Goal: Check status: Check status

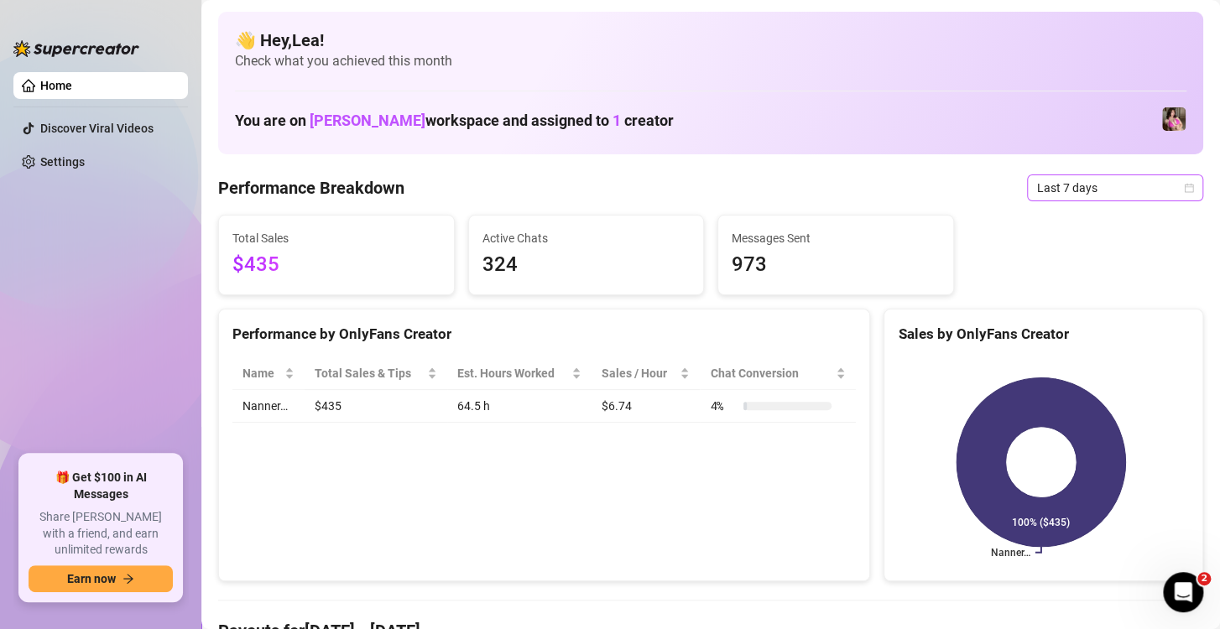
click at [1183, 190] on div "Last 7 days" at bounding box center [1115, 188] width 176 height 27
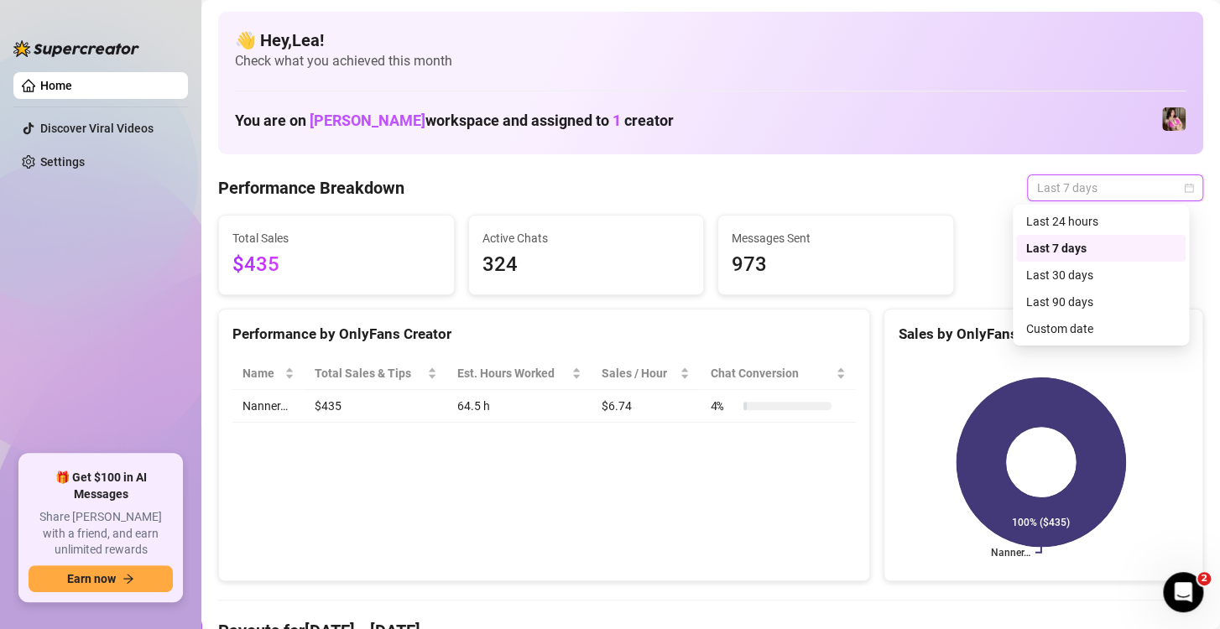
click at [1117, 327] on div "Custom date" at bounding box center [1100, 329] width 149 height 18
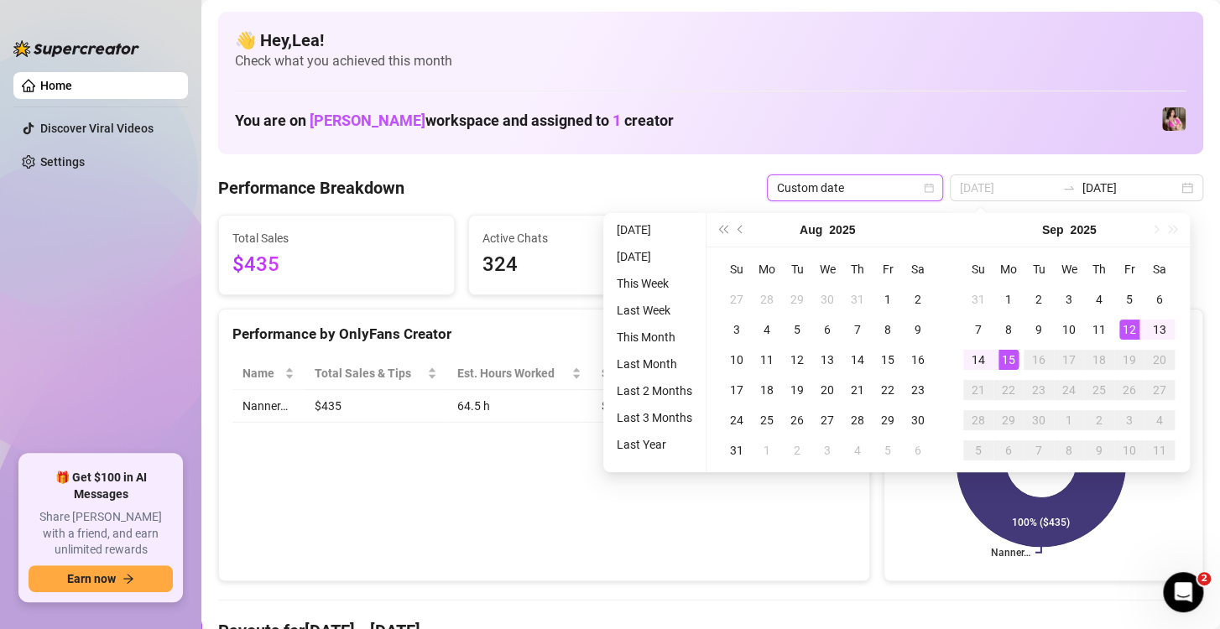
click at [1001, 351] on div "15" at bounding box center [1009, 360] width 20 height 20
type input "[DATE]"
click at [1007, 354] on div "15" at bounding box center [1009, 360] width 20 height 20
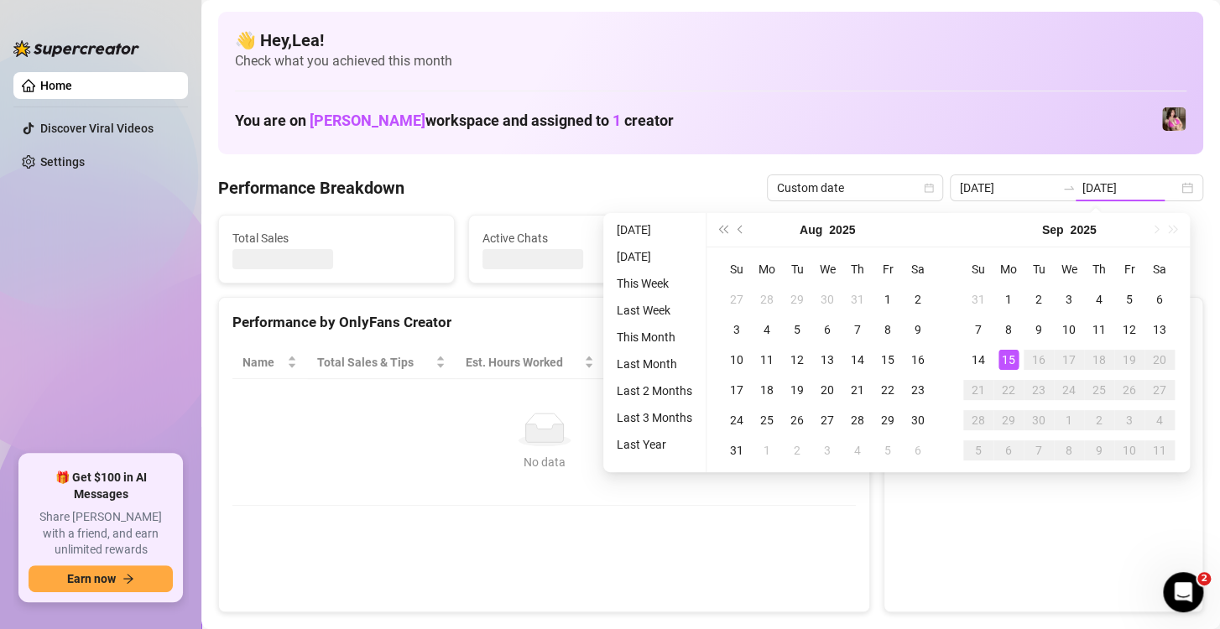
type input "[DATE]"
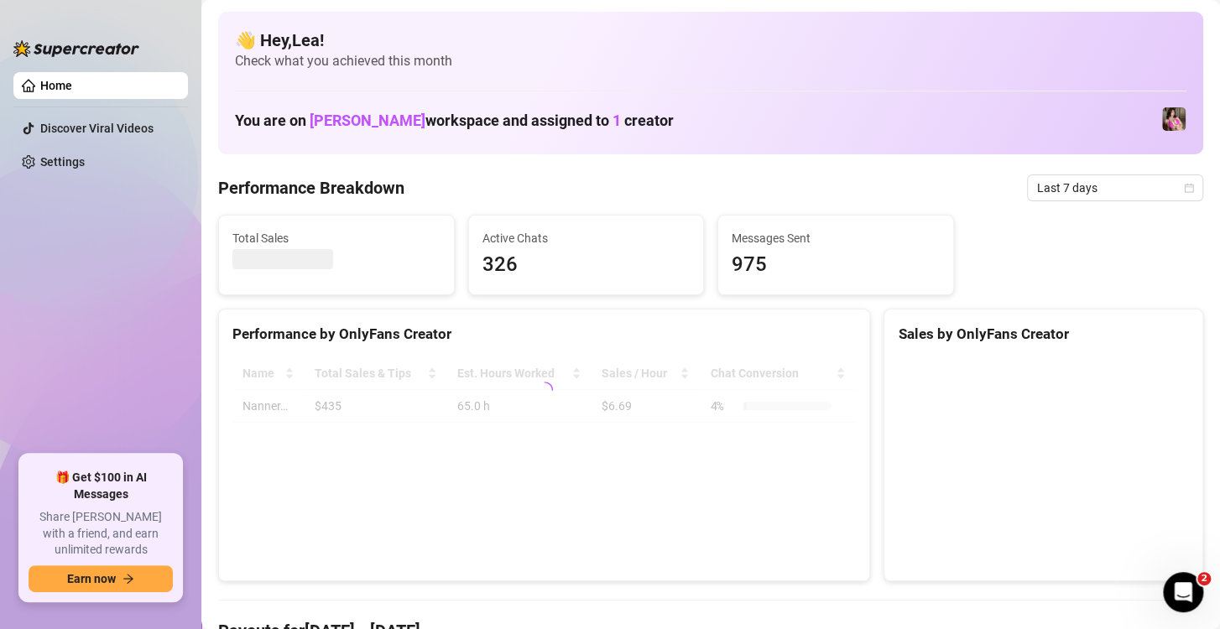
click at [1119, 216] on div "Total Sales Active Chats 326 Messages Sent 975" at bounding box center [710, 255] width 999 height 81
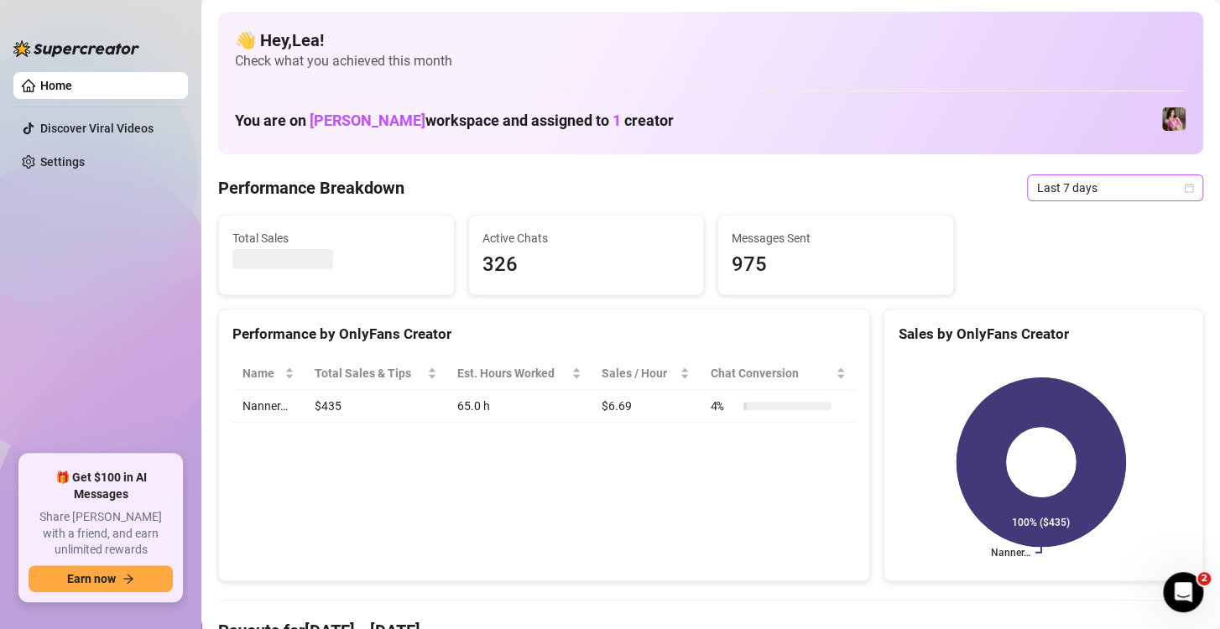
click at [1184, 185] on icon "calendar" at bounding box center [1189, 188] width 10 height 10
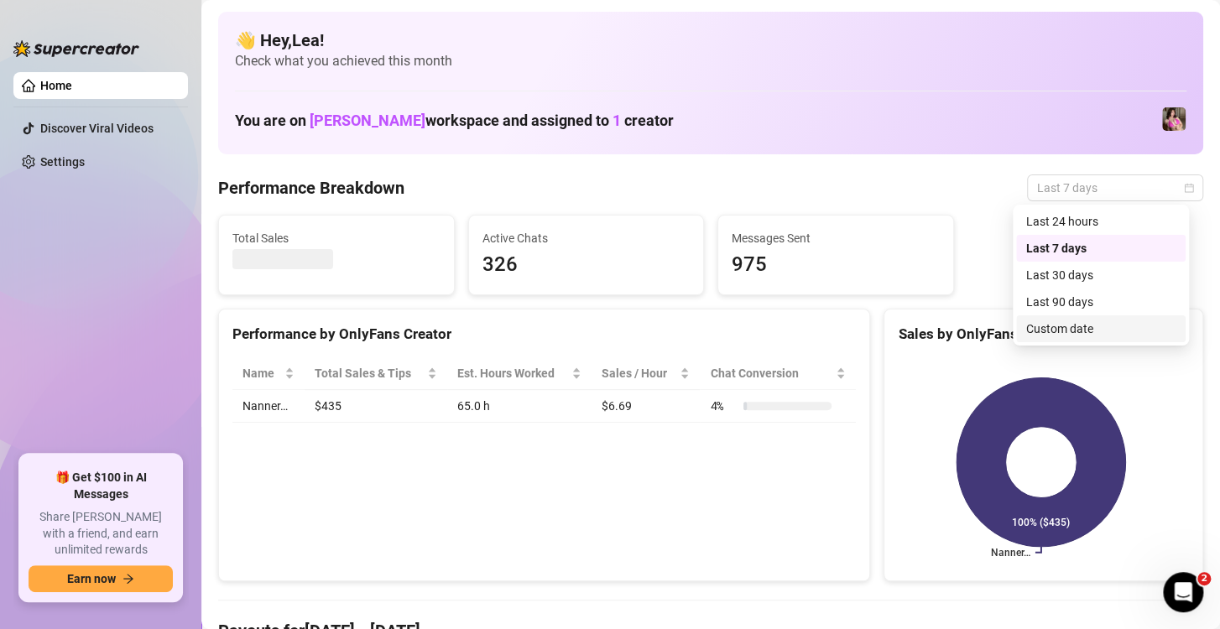
click at [1061, 332] on div "Custom date" at bounding box center [1100, 329] width 149 height 18
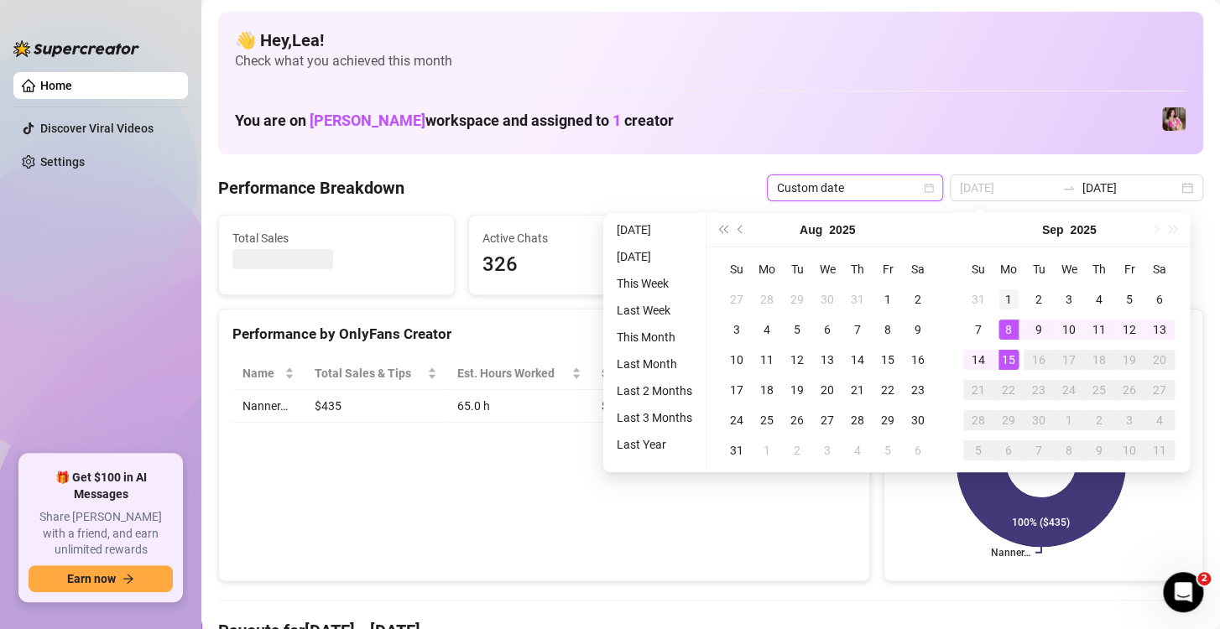
type input "[DATE]"
click at [1007, 292] on div "1" at bounding box center [1009, 299] width 20 height 20
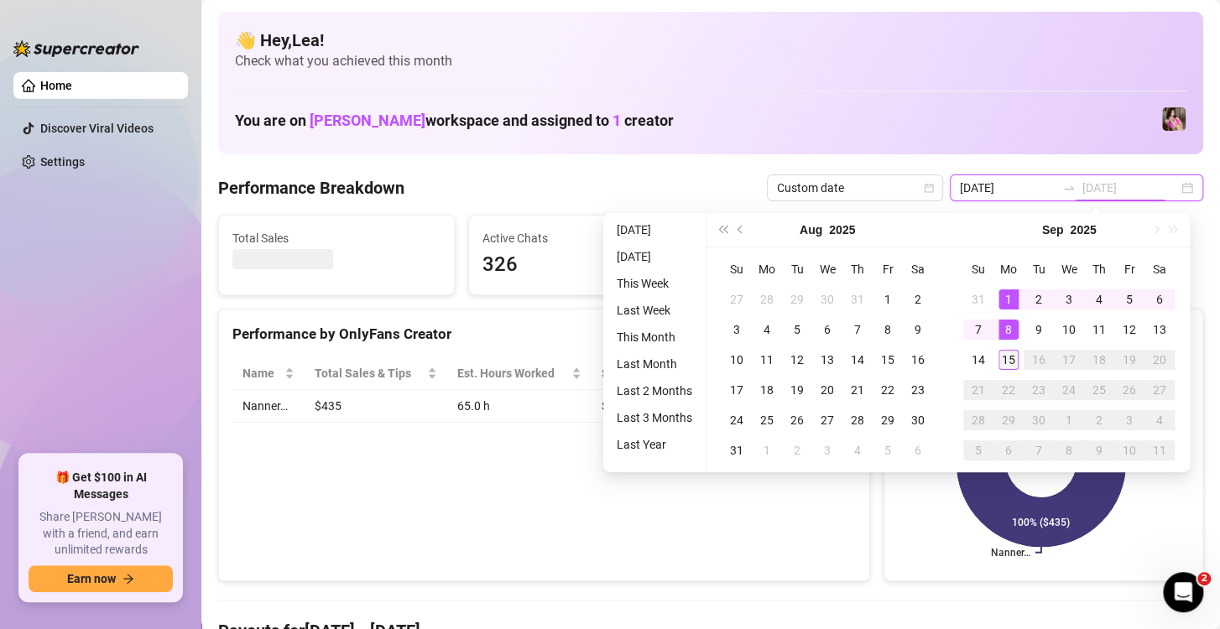
type input "[DATE]"
click at [1005, 357] on div "15" at bounding box center [1009, 360] width 20 height 20
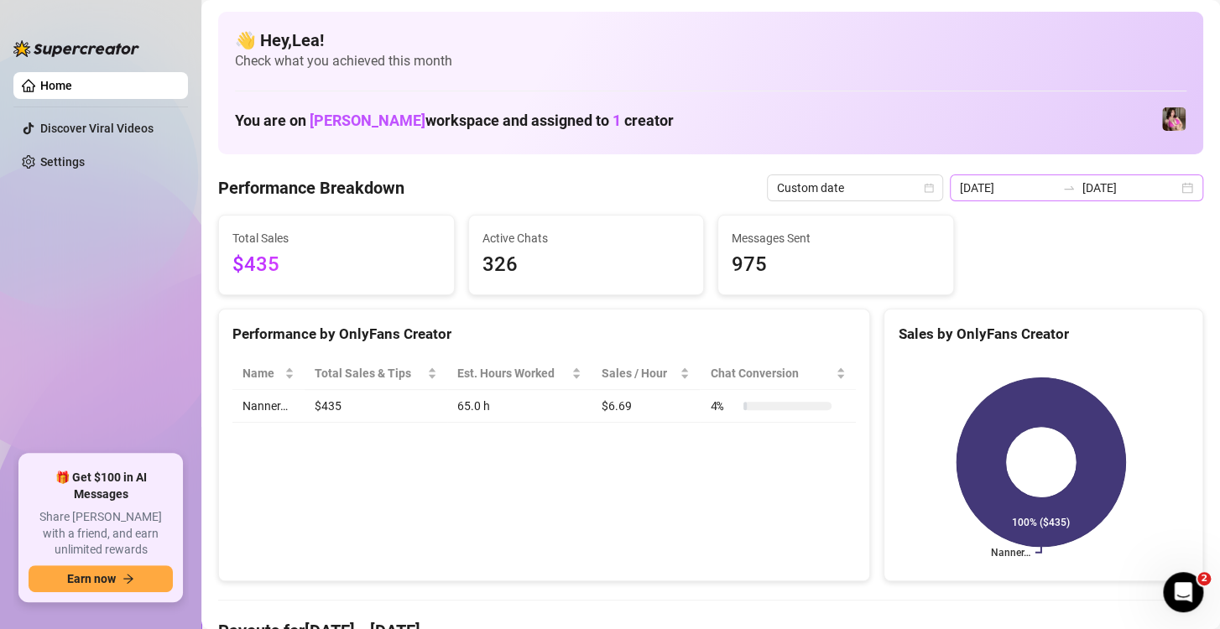
click at [1174, 191] on div "[DATE] [DATE]" at bounding box center [1076, 188] width 253 height 27
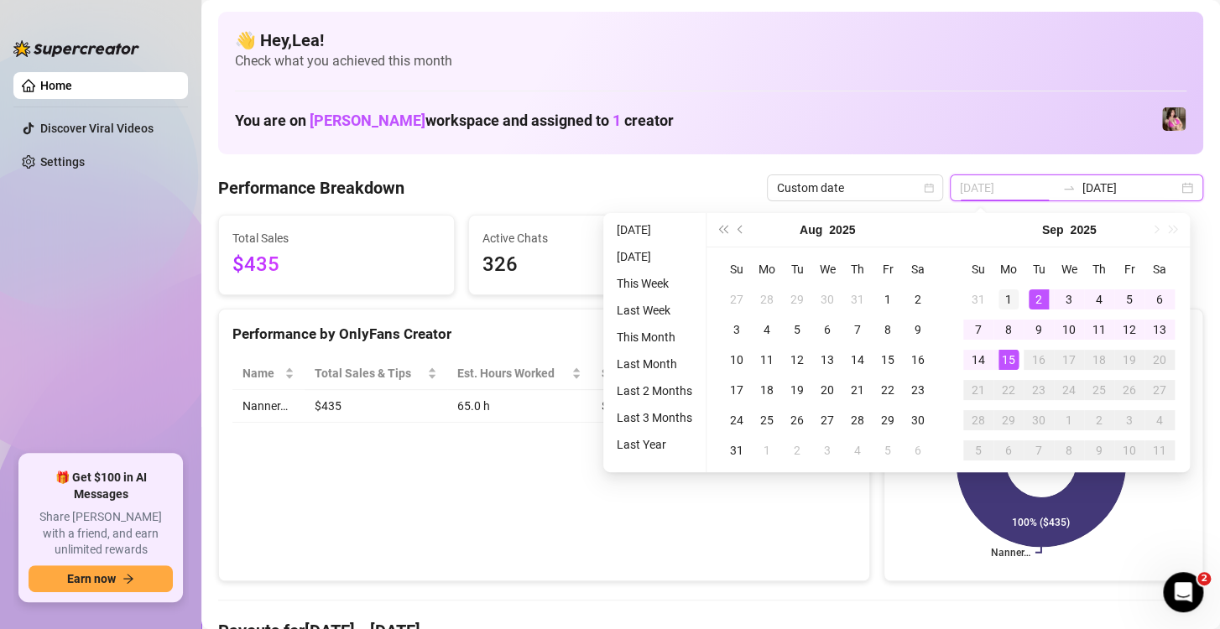
type input "[DATE]"
click at [1008, 295] on div "1" at bounding box center [1009, 299] width 20 height 20
type input "[DATE]"
click at [1009, 360] on div "15" at bounding box center [1009, 360] width 20 height 20
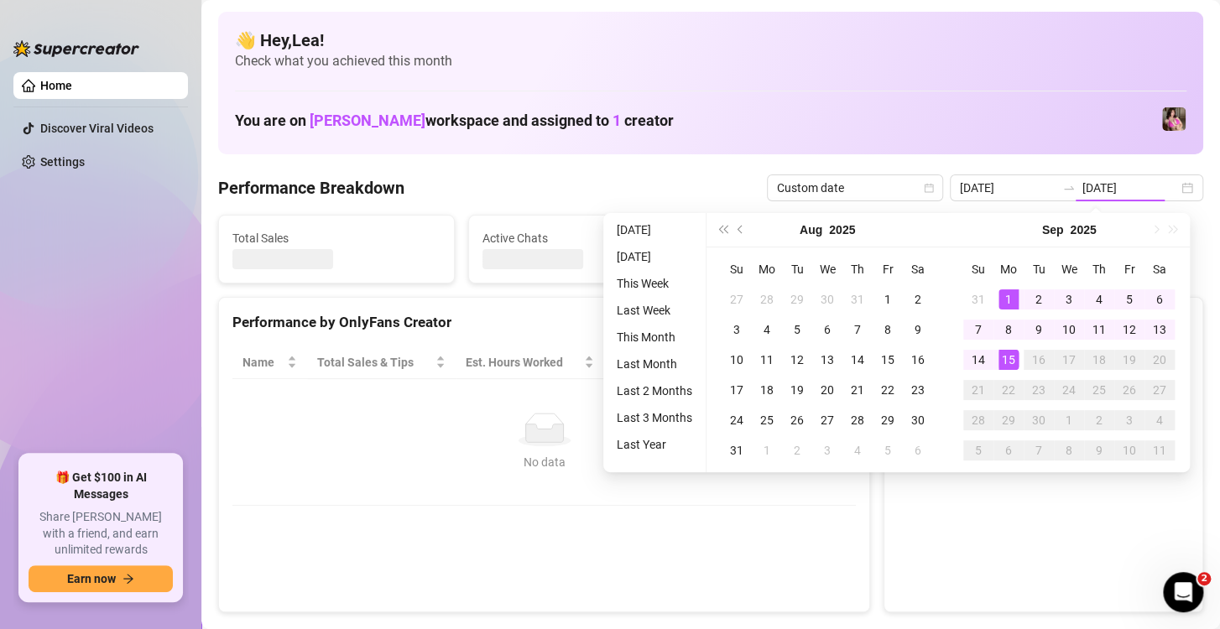
type input "[DATE]"
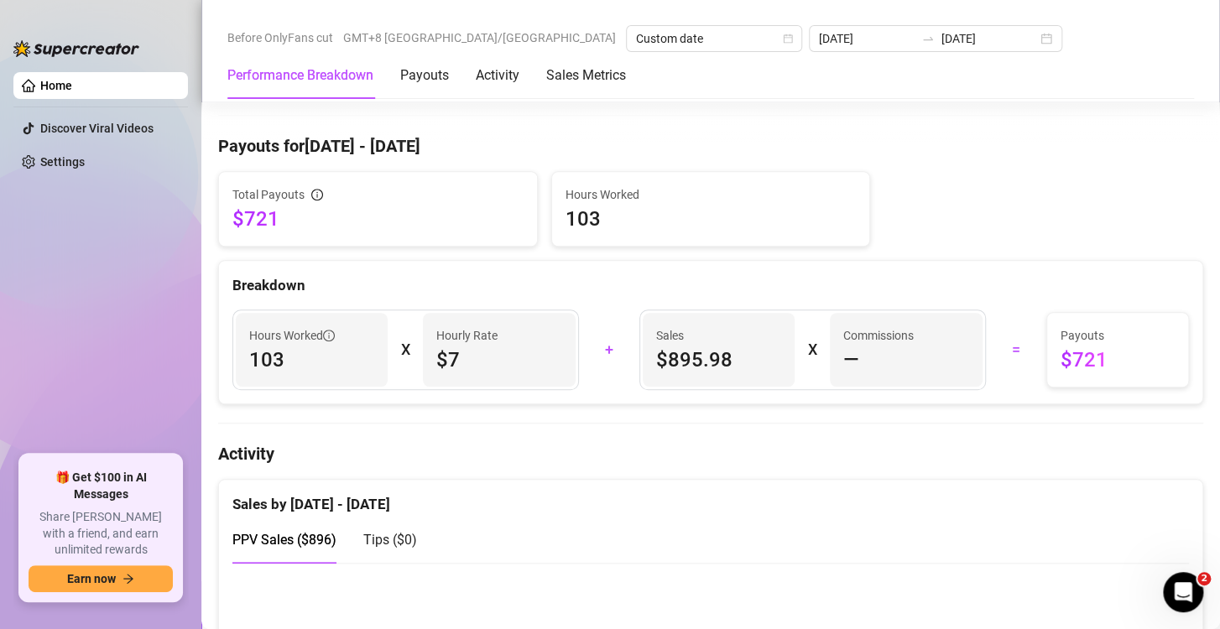
scroll to position [475, 0]
